Goal: Use online tool/utility: Use online tool/utility

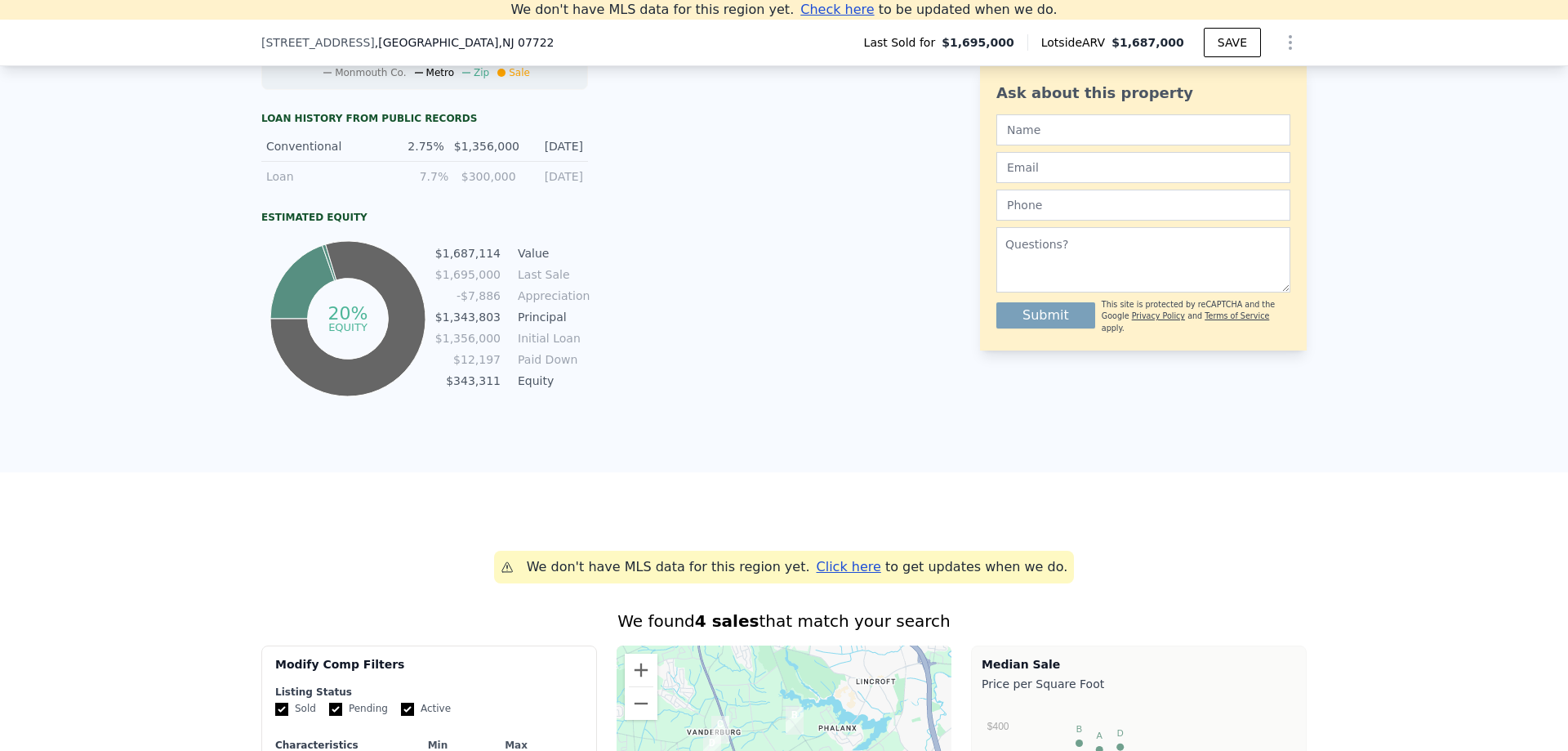
scroll to position [635, 0]
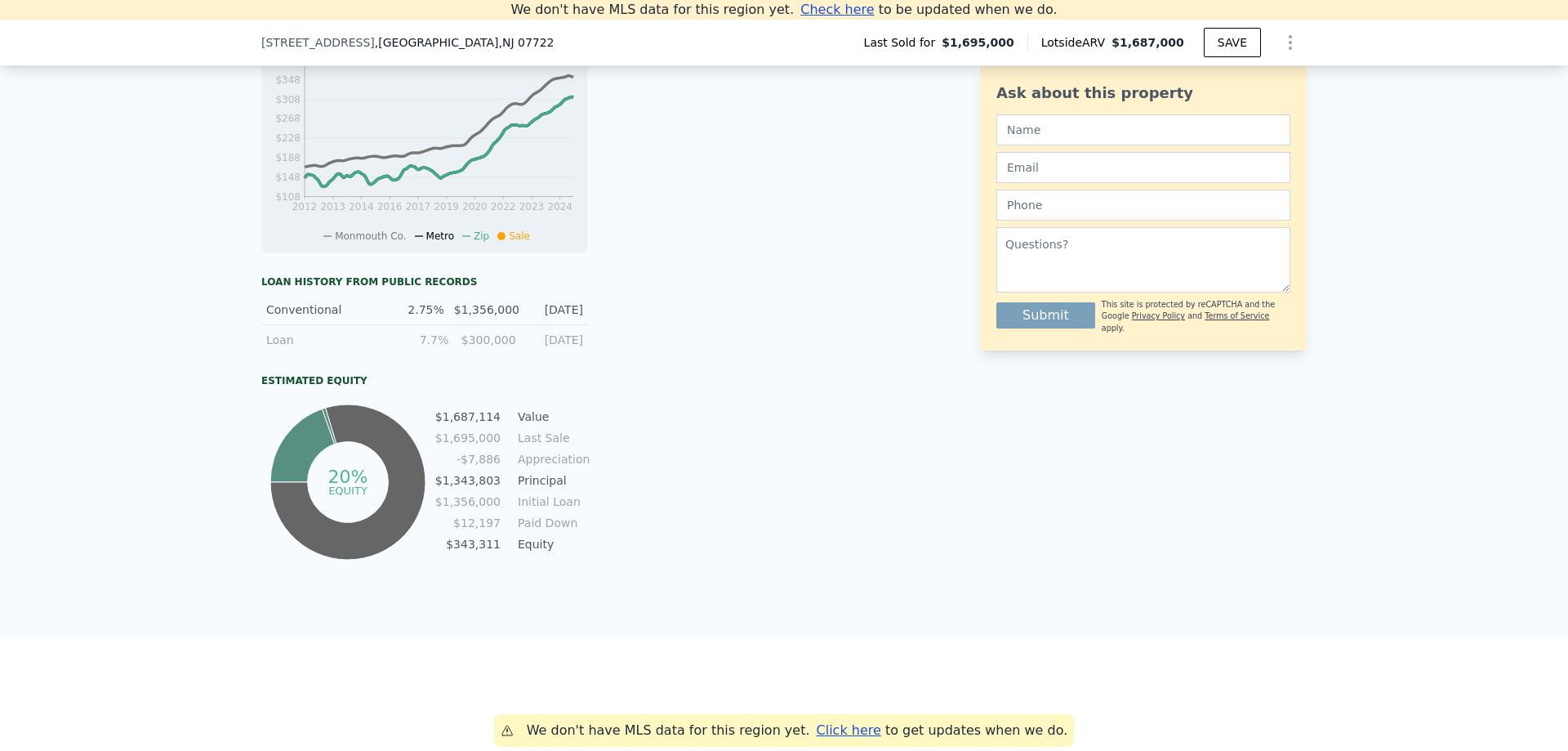
click at [463, 318] on div "$1,356,000" at bounding box center [485, 309] width 64 height 17
drag, startPoint x: 476, startPoint y: 325, endPoint x: 506, endPoint y: 330, distance: 30.4
click at [505, 325] on div "Conventional 2.75% $1,356,000 3/27/2025" at bounding box center [424, 310] width 327 height 31
click at [502, 325] on div "Conventional 2.75% $1,356,000 3/27/2025" at bounding box center [424, 310] width 327 height 31
click at [479, 423] on td "$1,687,114" at bounding box center [468, 416] width 67 height 18
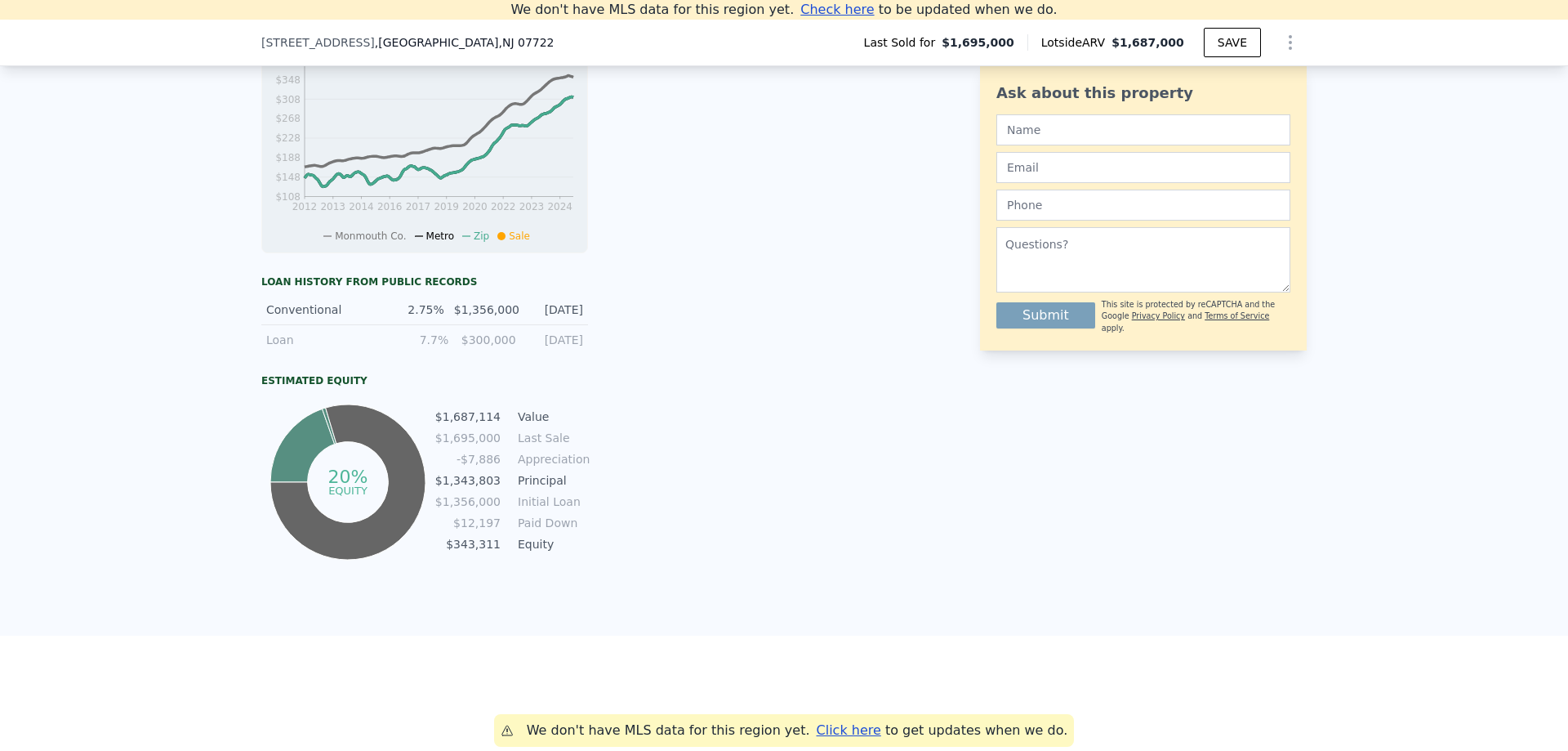
click at [504, 325] on div "Conventional 2.75% $1,356,000 3/27/2025" at bounding box center [424, 310] width 327 height 31
click at [531, 490] on td "Principal" at bounding box center [551, 480] width 74 height 18
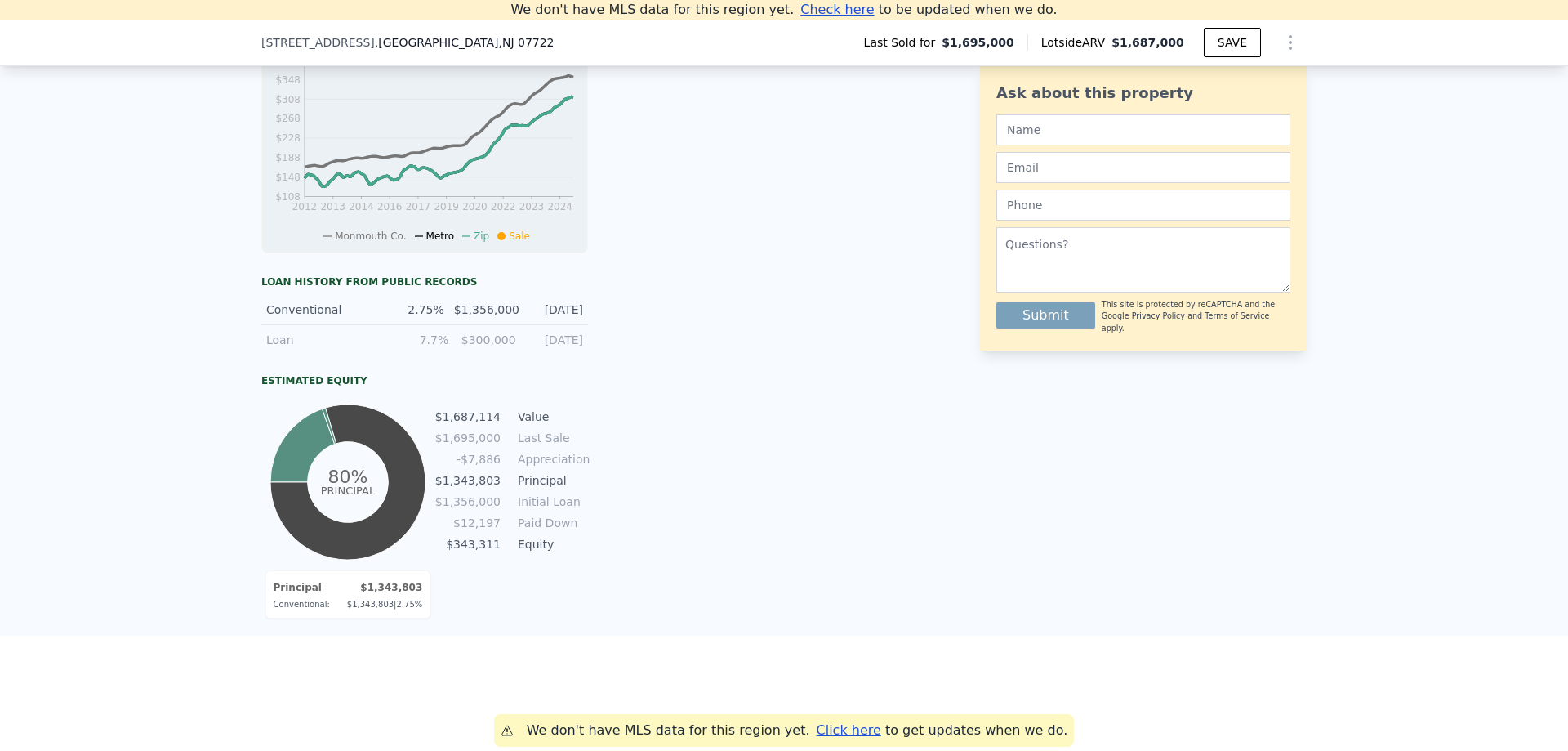
click at [416, 501] on icon at bounding box center [348, 482] width 155 height 155
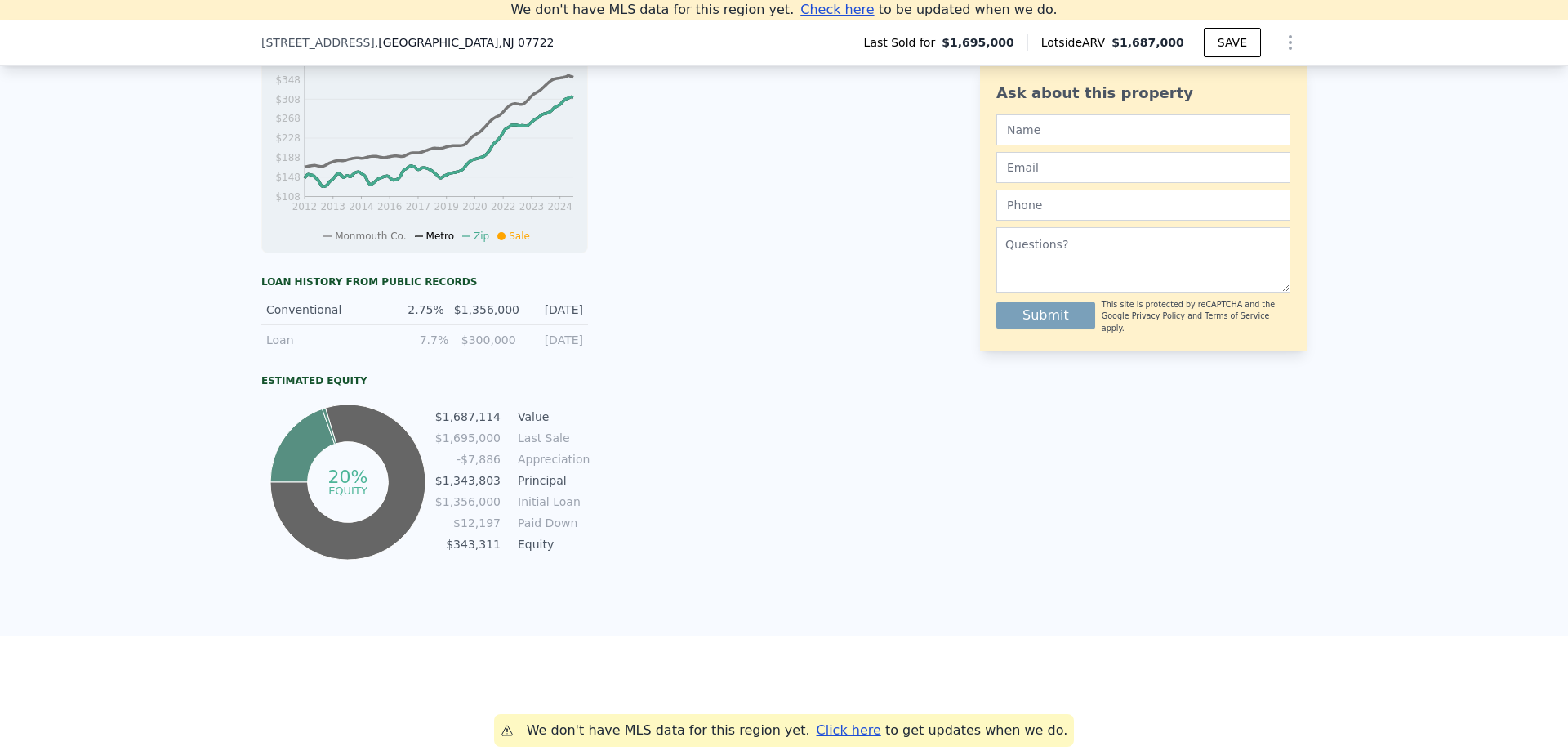
click at [484, 489] on td "$1,343,803" at bounding box center [468, 480] width 67 height 18
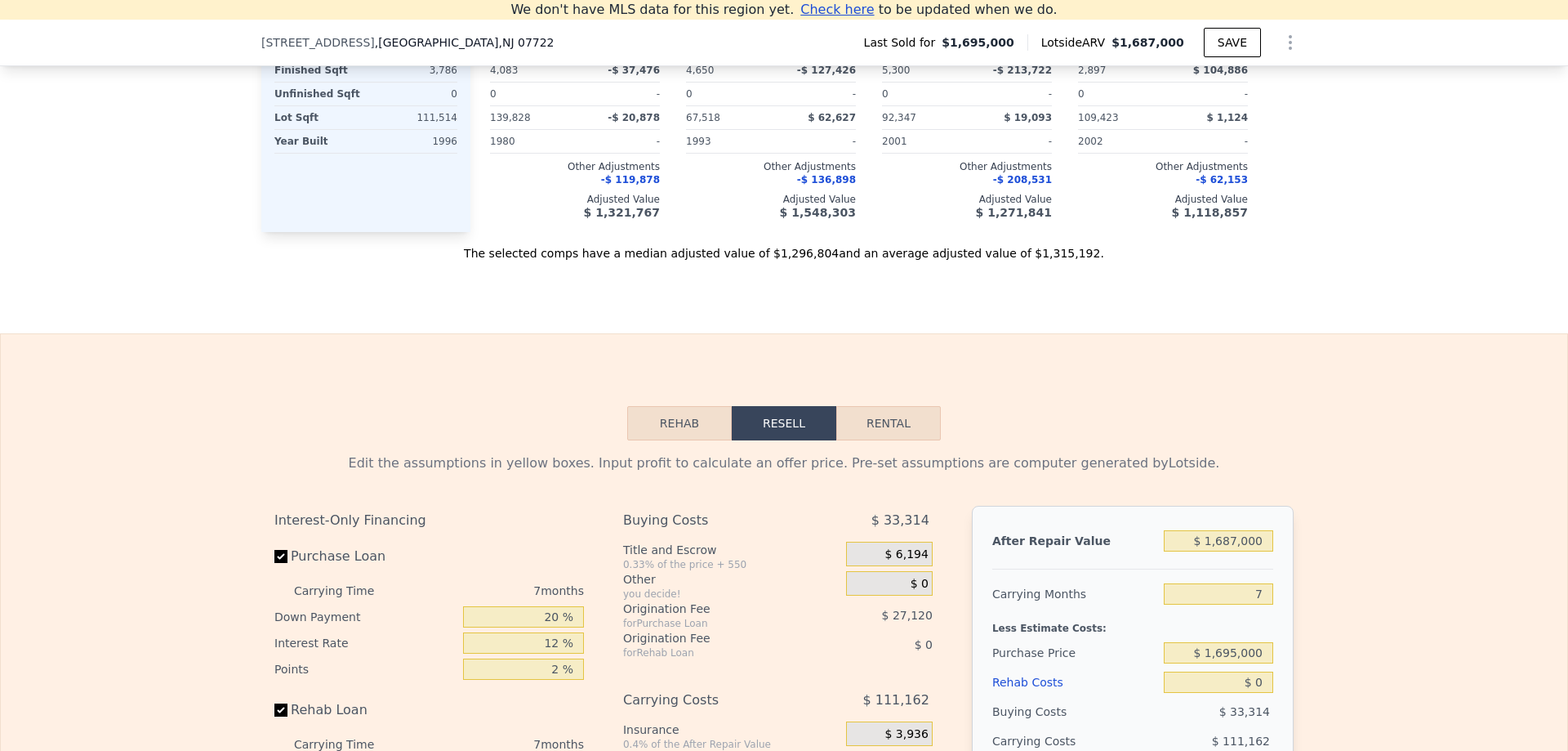
scroll to position [2270, 0]
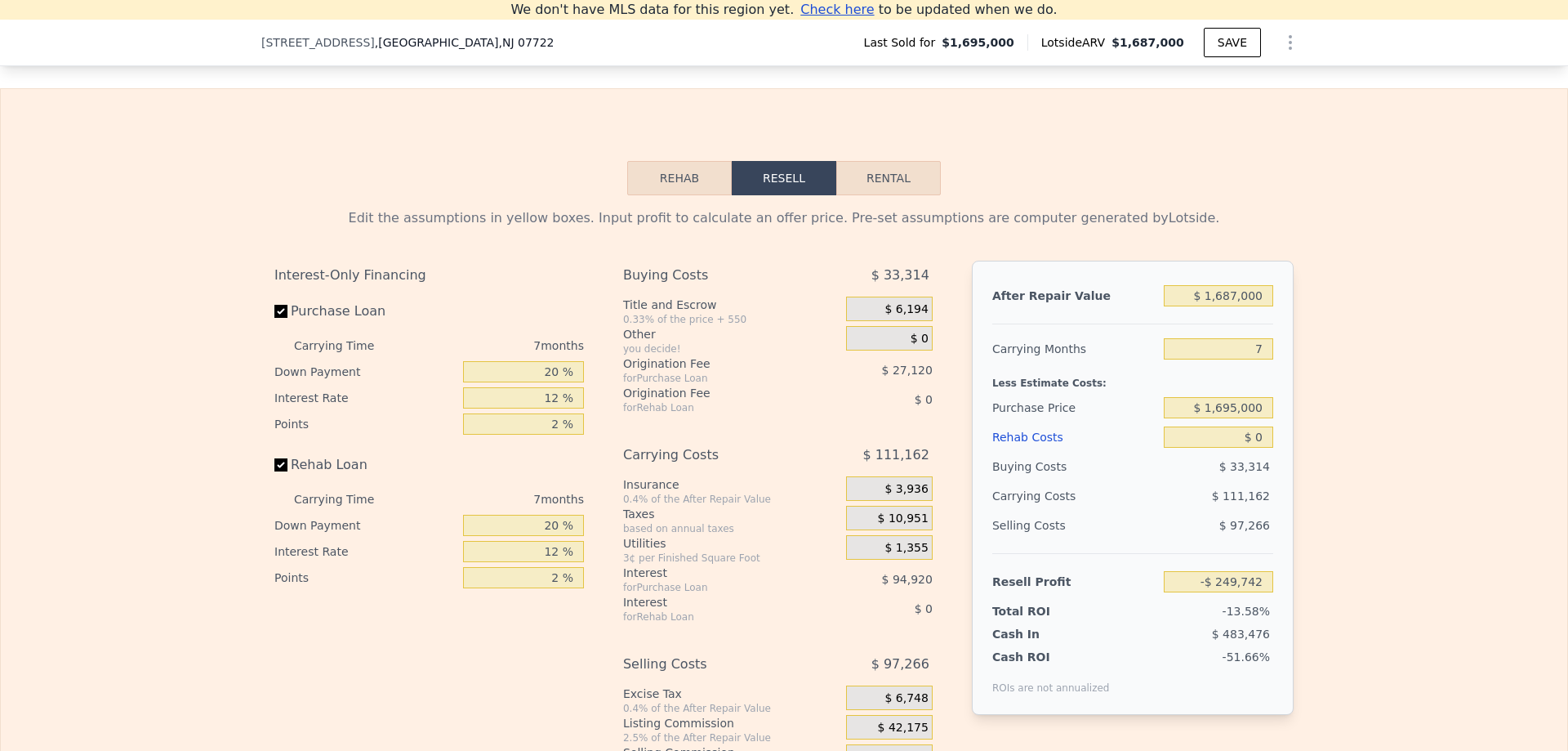
click at [528, 356] on div "7 months" at bounding box center [495, 346] width 177 height 26
click at [533, 357] on div "7 months" at bounding box center [495, 346] width 177 height 26
drag, startPoint x: 528, startPoint y: 358, endPoint x: 540, endPoint y: 363, distance: 13.0
click at [537, 358] on div "7 months" at bounding box center [495, 346] width 177 height 26
click at [547, 358] on div "7 months" at bounding box center [495, 346] width 177 height 26
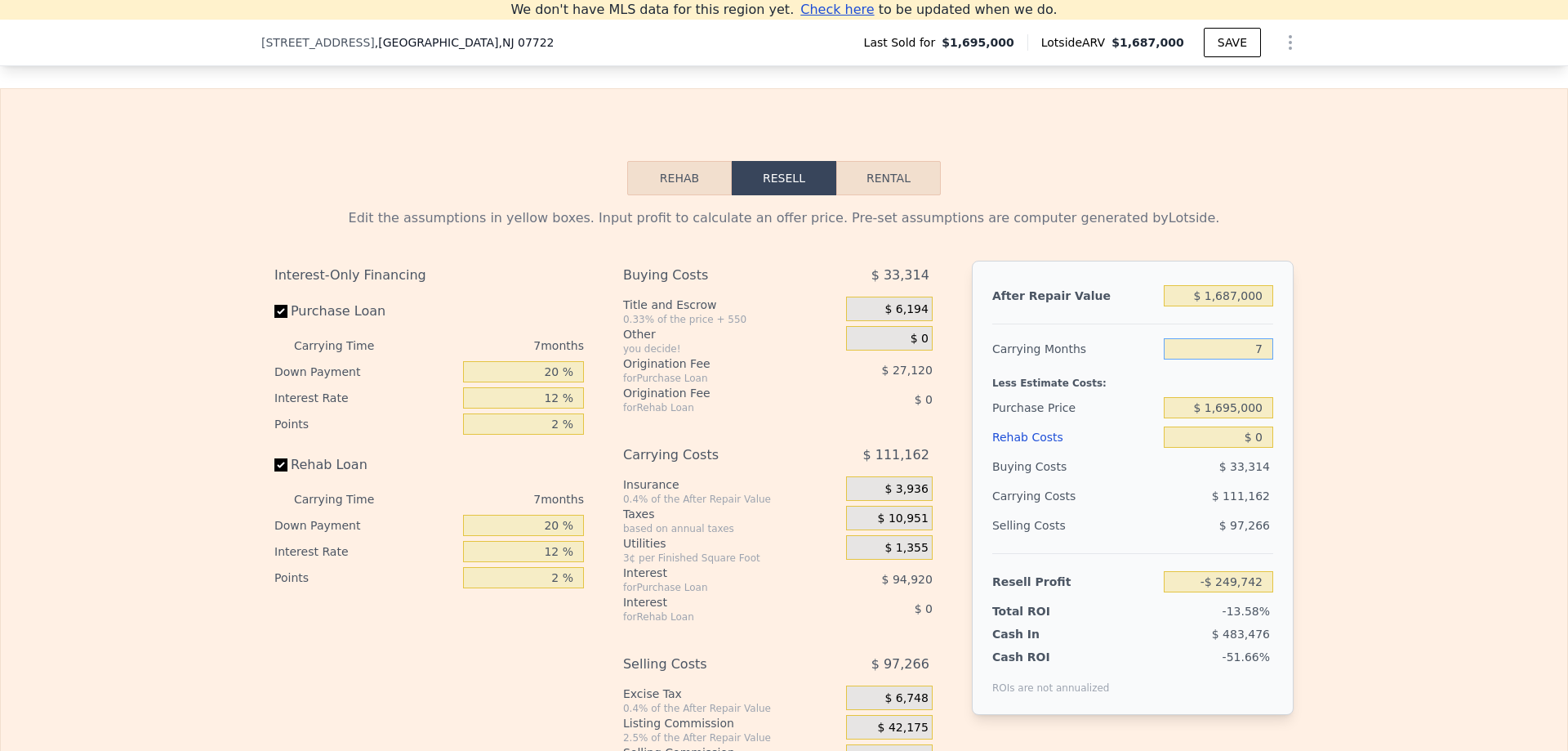
drag, startPoint x: 1251, startPoint y: 359, endPoint x: 1264, endPoint y: 358, distance: 13.0
click at [1264, 358] on input "7" at bounding box center [1218, 349] width 109 height 21
type input "60"
type input "-$ 1,091,400"
type input "60"
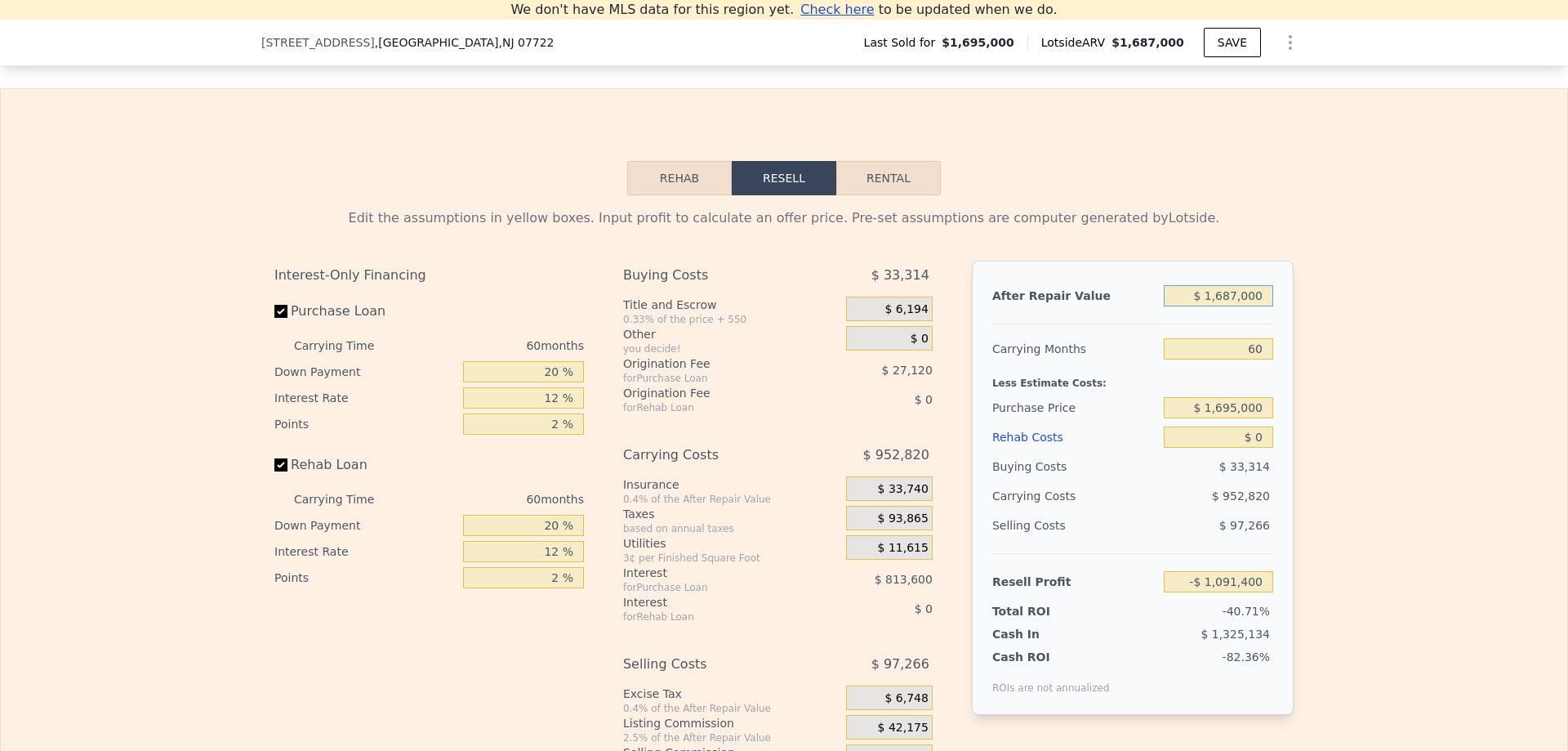
drag, startPoint x: 1213, startPoint y: 305, endPoint x: 1193, endPoint y: 308, distance: 20.2
click at [1193, 307] on input "$ 1,687,000" at bounding box center [1218, 295] width 109 height 21
click at [1205, 307] on input "$ 1,687,000" at bounding box center [1218, 295] width 109 height 21
click at [1213, 307] on input "$ 1,687,000" at bounding box center [1218, 295] width 109 height 21
type input "$ 2,687,000"
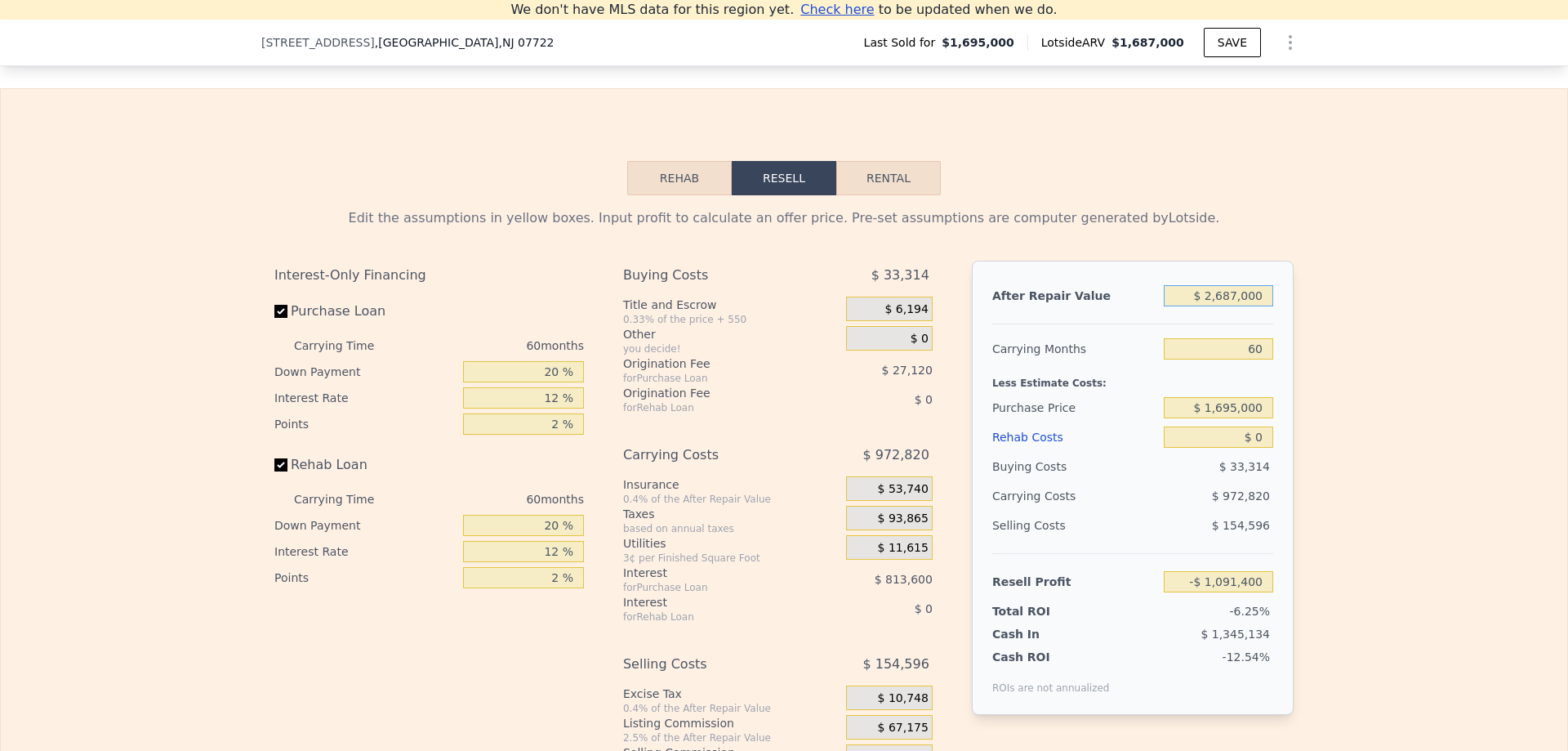
type input "-$ 168,730"
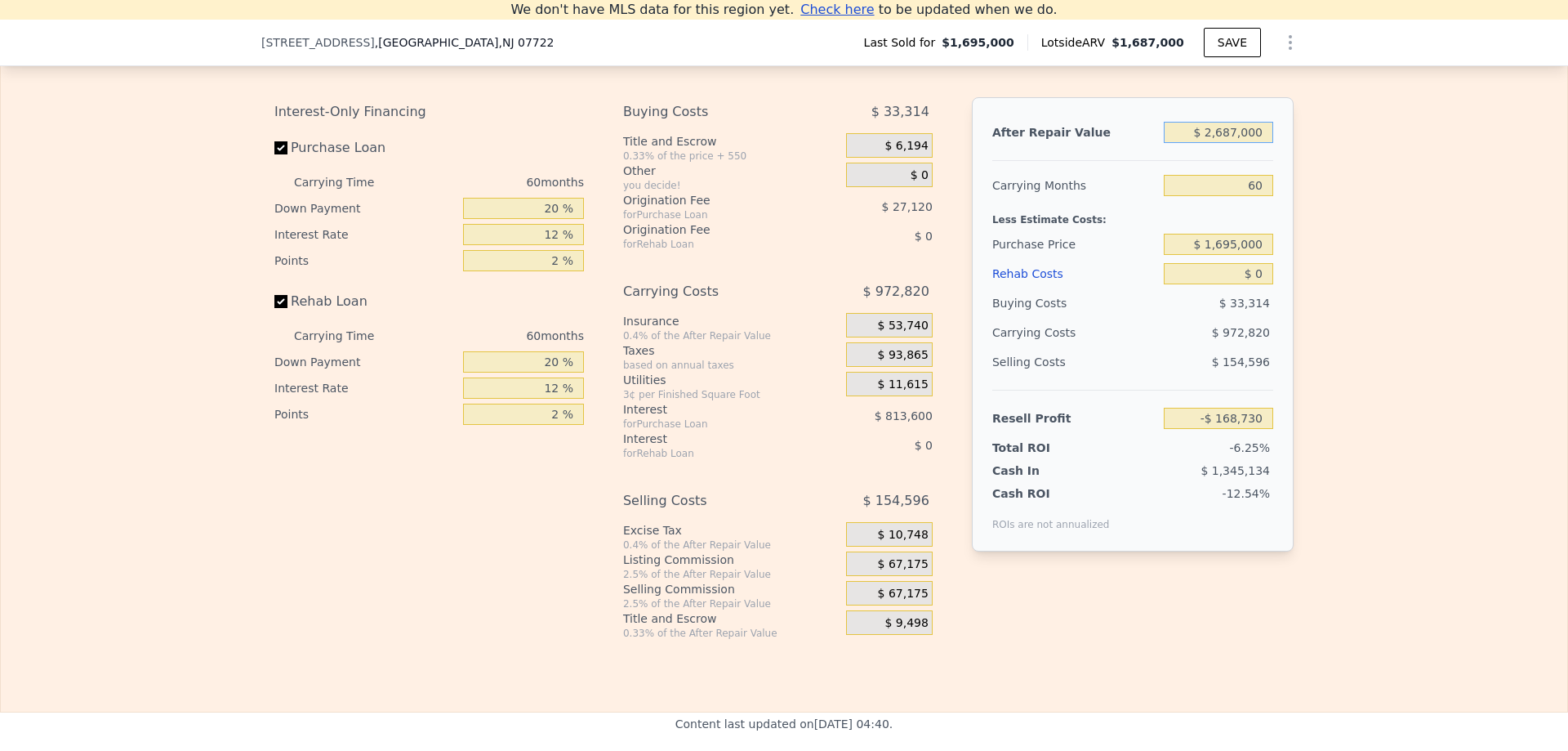
scroll to position [2351, 0]
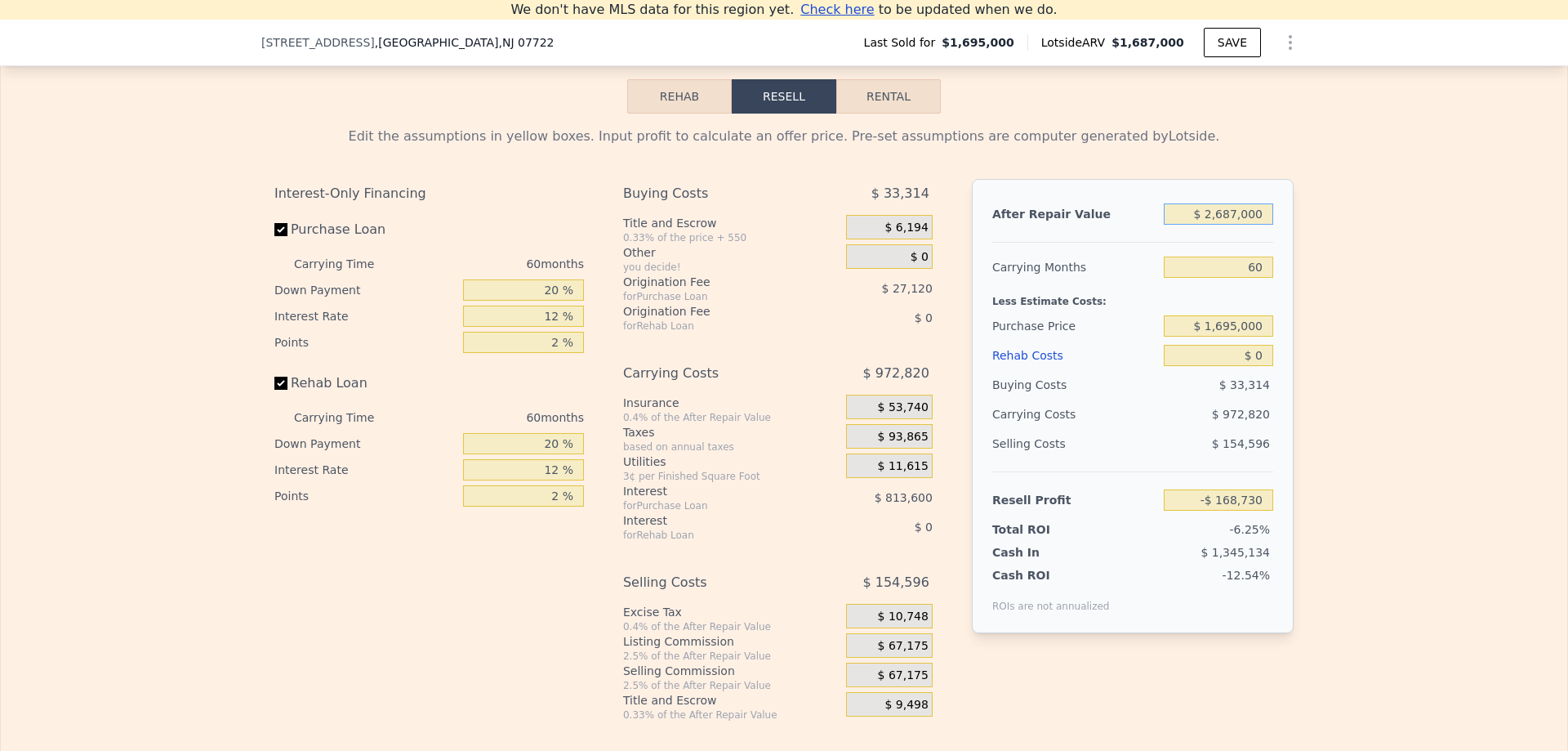
type input "$ 2,687,000"
click at [541, 454] on input "20 %" at bounding box center [524, 443] width 121 height 21
click at [545, 454] on input "20 %" at bounding box center [524, 443] width 121 height 21
drag, startPoint x: 550, startPoint y: 457, endPoint x: 540, endPoint y: 458, distance: 10.0
click at [540, 454] on input "20 %" at bounding box center [524, 443] width 121 height 21
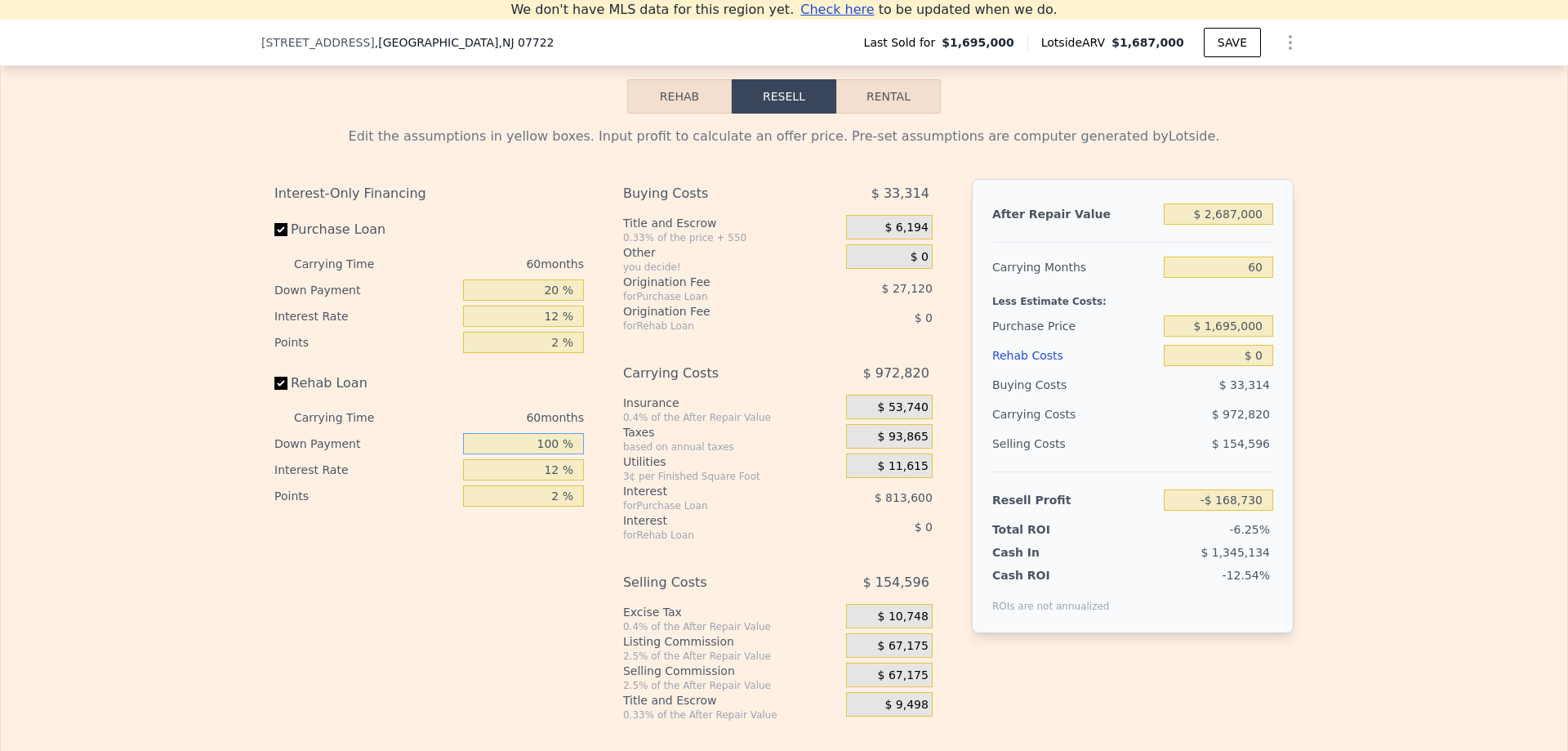
type input "100 %"
drag, startPoint x: 544, startPoint y: 484, endPoint x: 554, endPoint y: 481, distance: 10.4
click at [554, 480] on input "12 %" at bounding box center [524, 470] width 121 height 21
type input "0 %"
drag, startPoint x: 556, startPoint y: 514, endPoint x: 544, endPoint y: 515, distance: 12.0
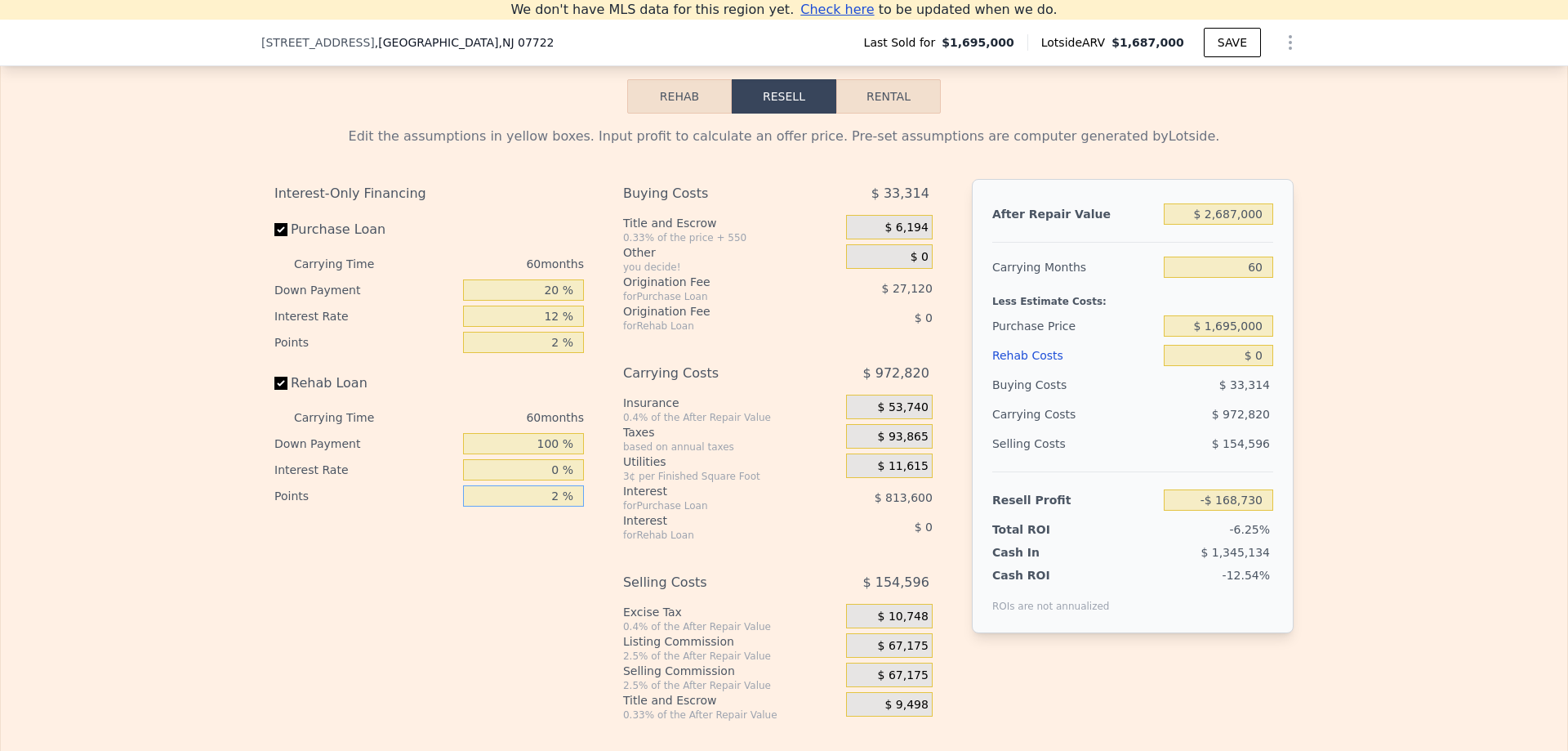
click at [544, 507] on input "2 %" at bounding box center [524, 496] width 121 height 21
type input "0 %"
click at [565, 575] on div "Interest-Only Financing Purchase Loan Carrying Time 60 months Down Payment 20 %…" at bounding box center [435, 450] width 322 height 542
click at [316, 397] on label "Rehab Loan" at bounding box center [365, 384] width 182 height 30
click at [287, 390] on input "Rehab Loan" at bounding box center [280, 383] width 13 height 13
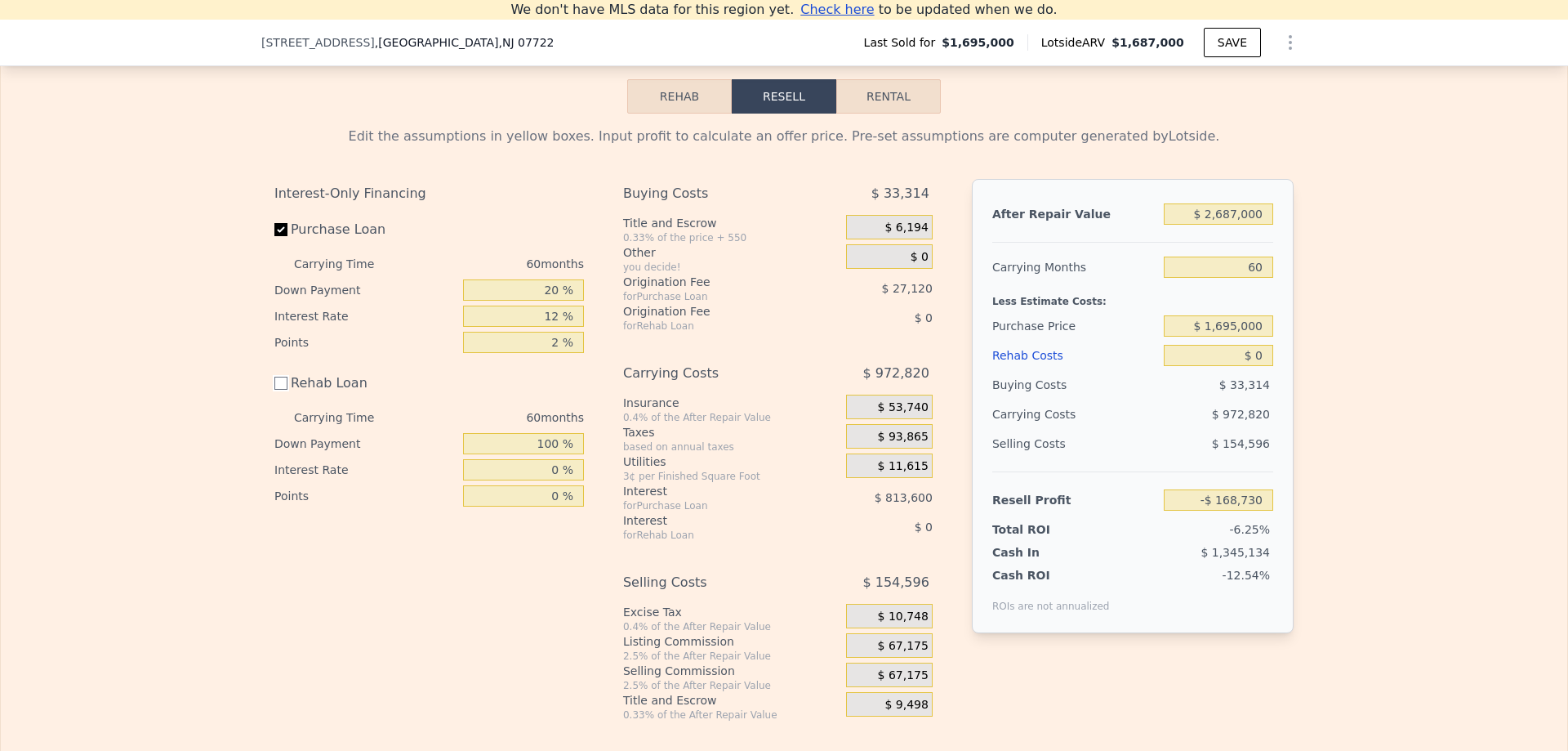
checkbox input "false"
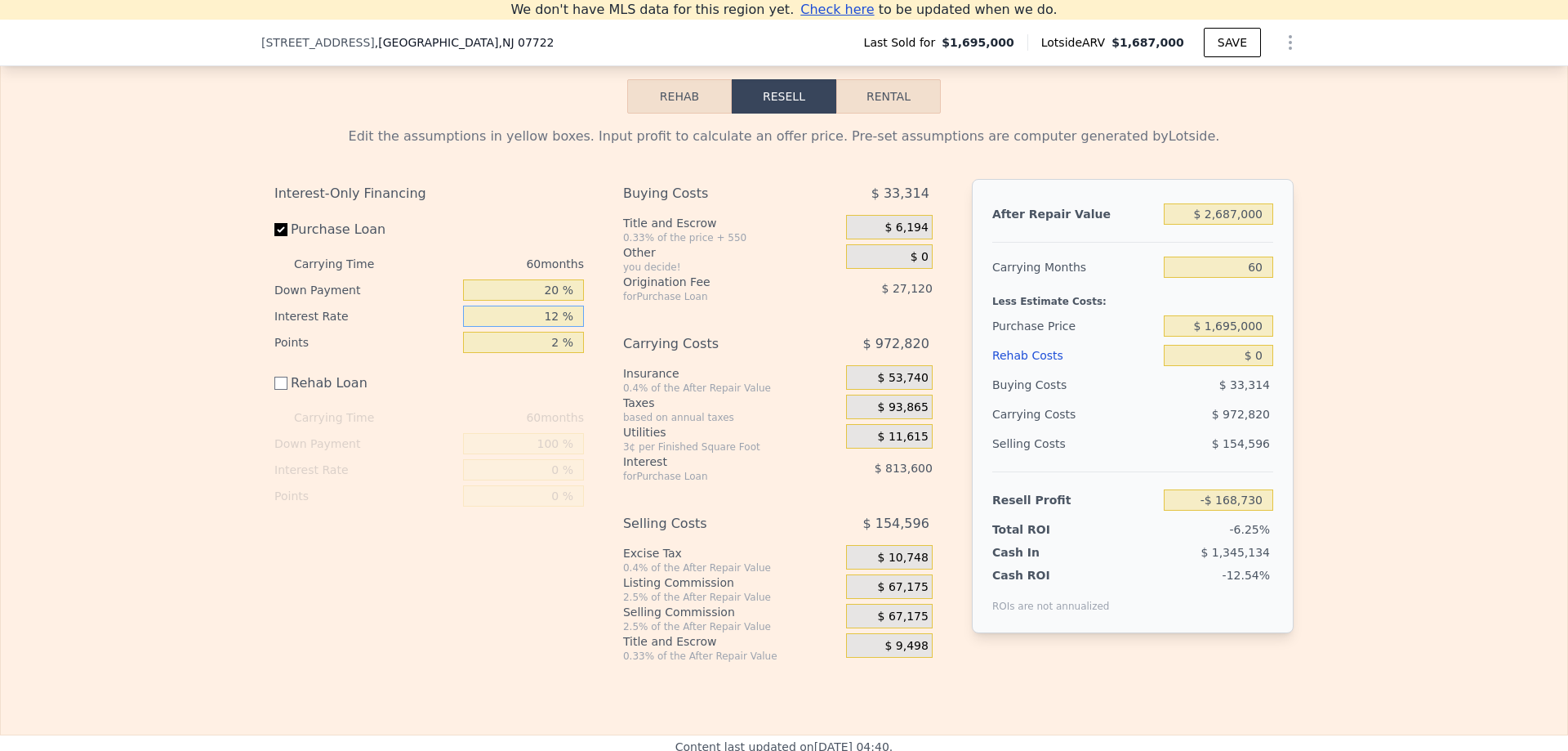
drag, startPoint x: 542, startPoint y: 331, endPoint x: 552, endPoint y: 329, distance: 10.2
click at [552, 327] on input "12 %" at bounding box center [524, 316] width 121 height 21
type input "5 %"
type input "$ 305,870"
type input "5.5 %"
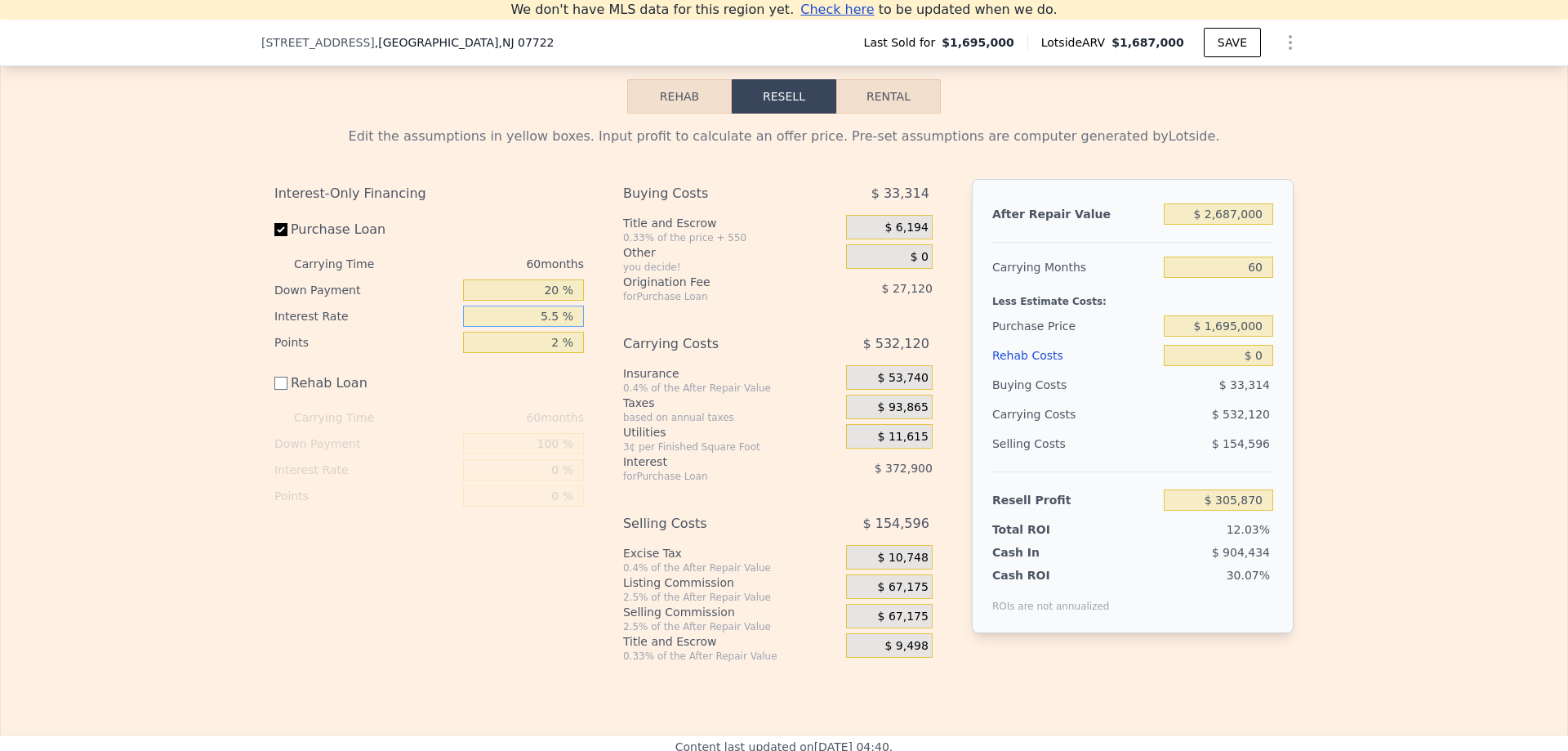
type input "$ 271,970"
type input "5.5 %"
click at [554, 353] on input "2 %" at bounding box center [524, 343] width 121 height 21
type input "0 %"
type input "$ 299,090"
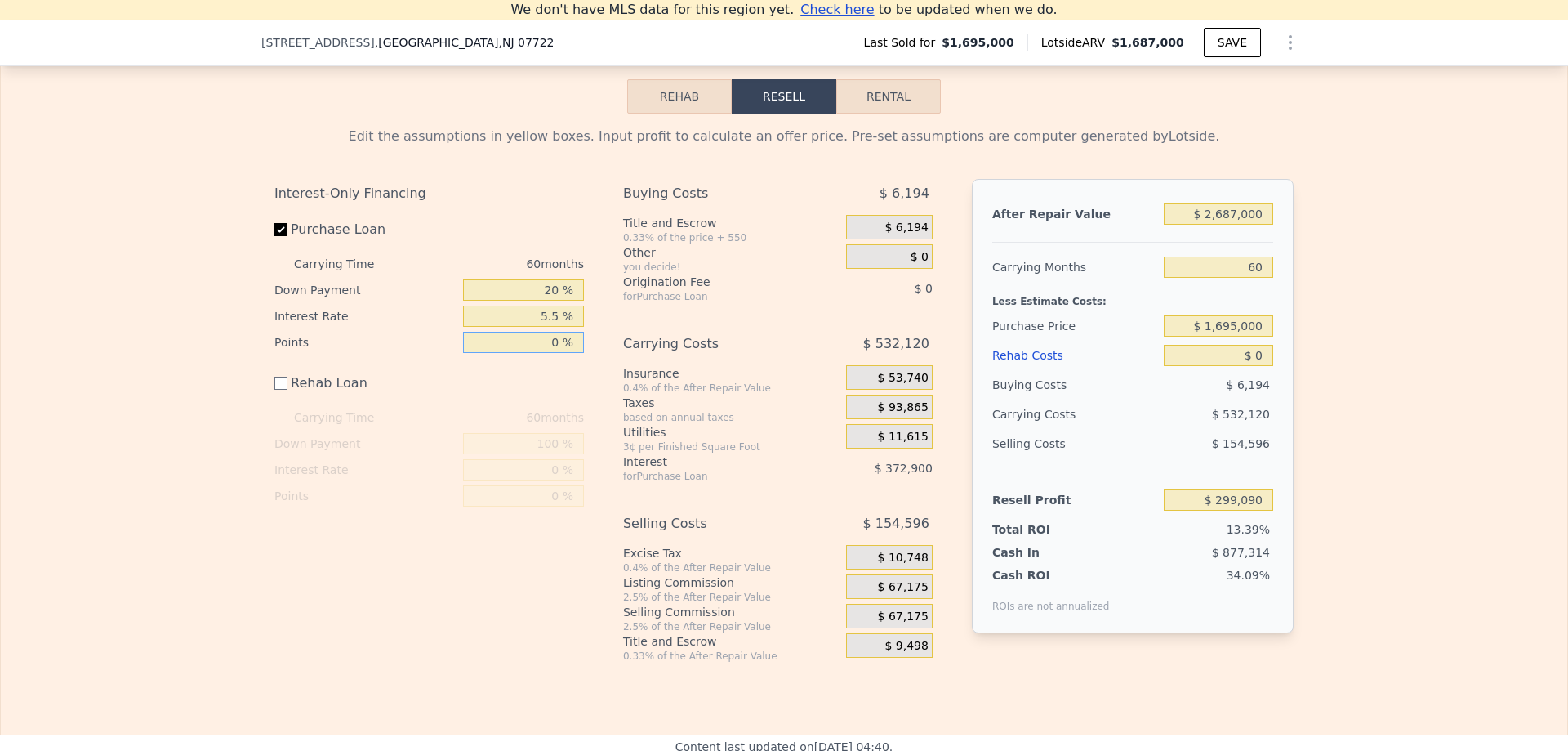
type input "0 %"
click at [490, 562] on div "Interest-Only Financing Purchase Loan Carrying Time 60 months Down Payment 20 %…" at bounding box center [435, 421] width 322 height 484
click at [544, 301] on input "20 %" at bounding box center [524, 290] width 121 height 21
type input "30 %"
type input "$ 345,710"
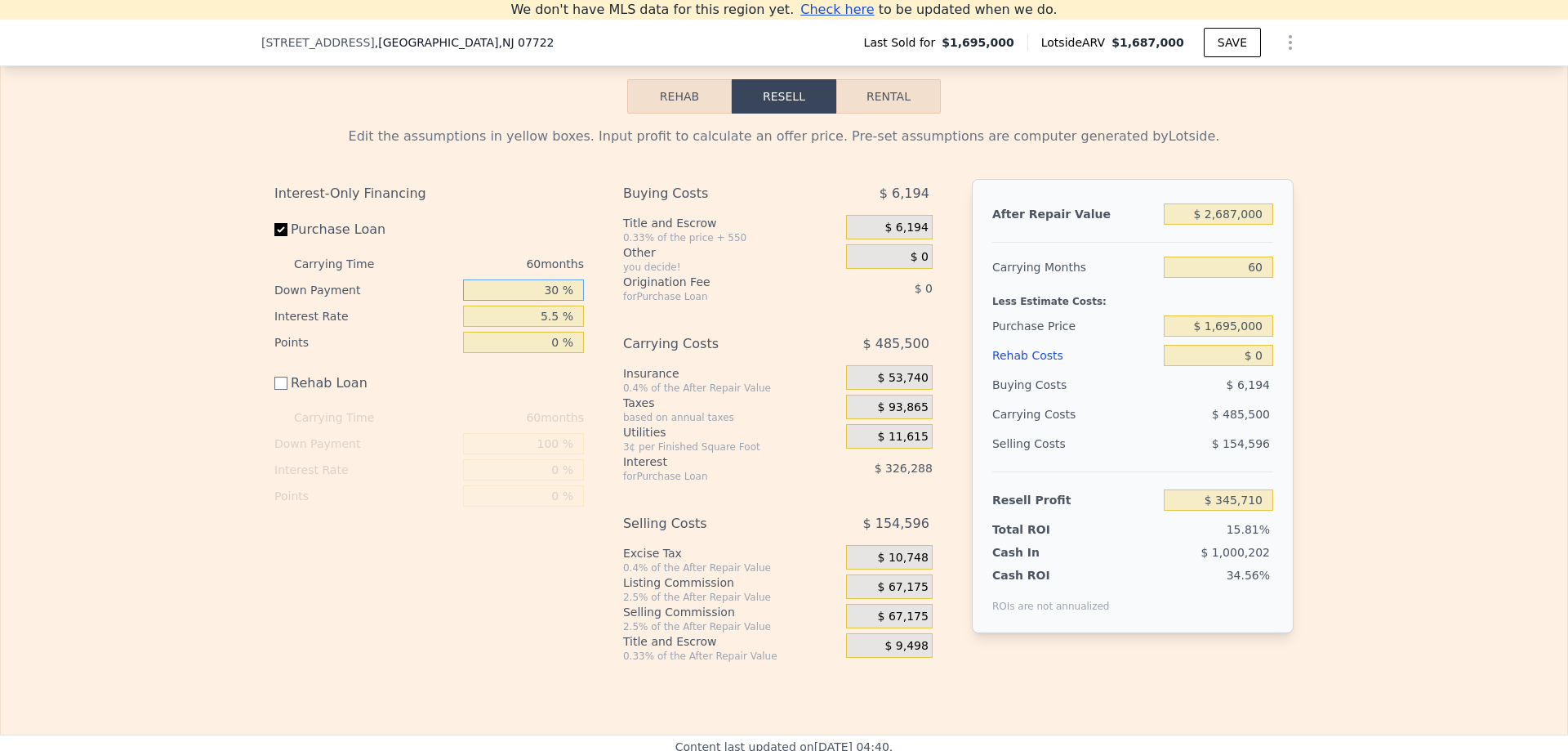
type input "30 %"
click at [492, 523] on div "Interest-Only Financing Purchase Loan Carrying Time 60 months Down Payment 30 %…" at bounding box center [435, 421] width 322 height 484
